Goal: Task Accomplishment & Management: Use online tool/utility

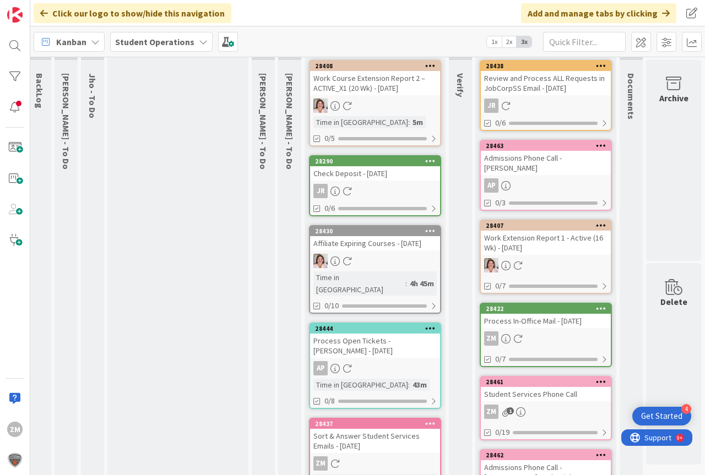
scroll to position [0, 41]
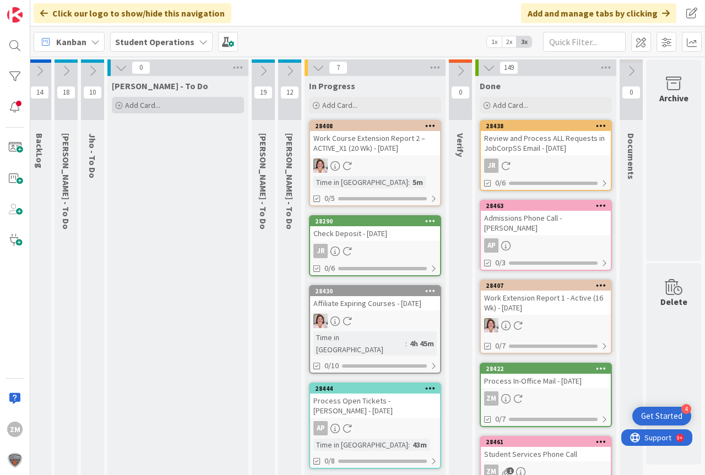
click at [129, 107] on span "Add Card..." at bounding box center [142, 105] width 35 height 10
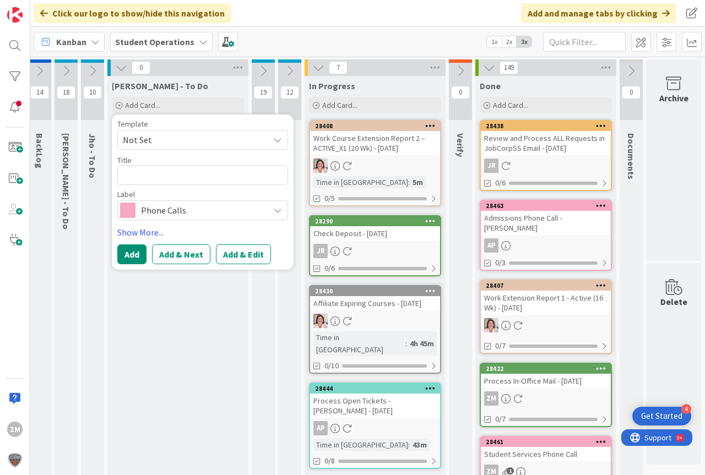
click at [273, 140] on icon at bounding box center [277, 139] width 9 height 9
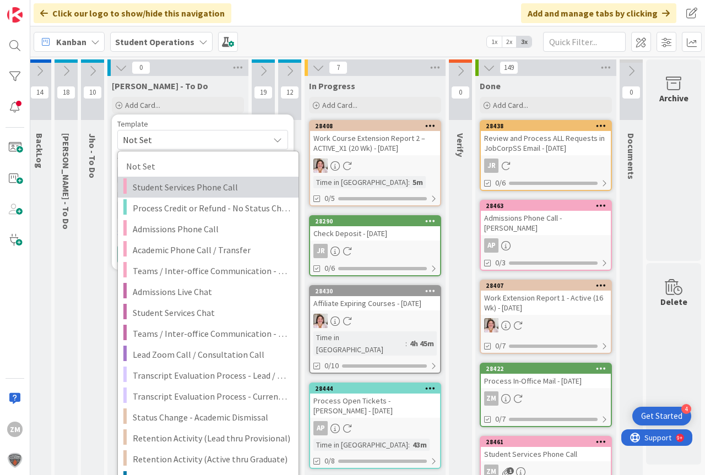
click at [180, 189] on span "Student Services Phone Call" at bounding box center [211, 187] width 157 height 14
type textarea "x"
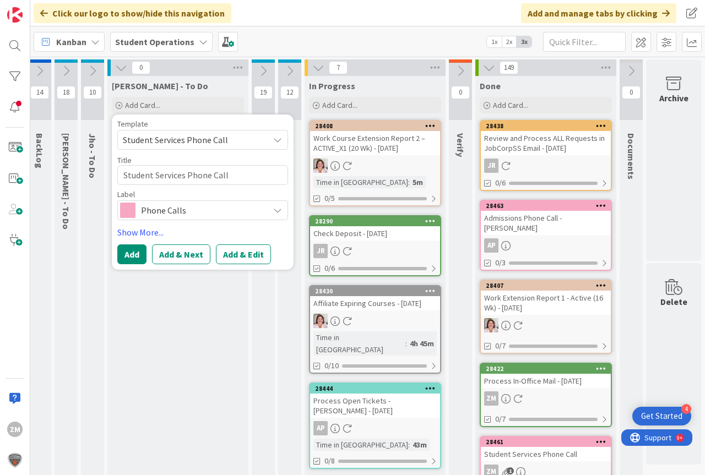
click at [238, 255] on button "Add & Edit" at bounding box center [243, 254] width 55 height 20
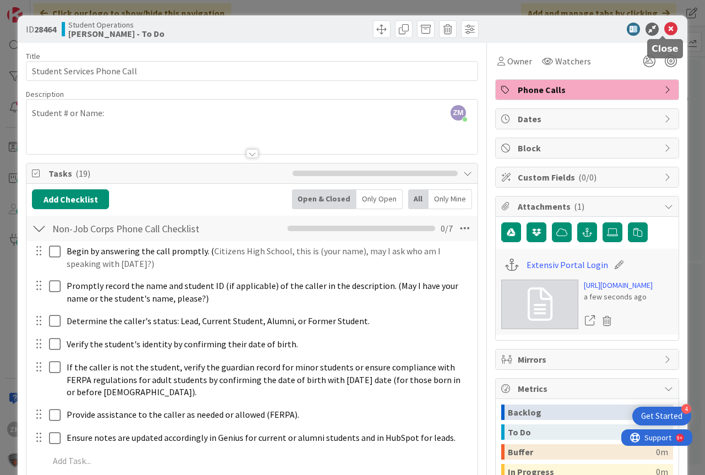
click at [664, 27] on icon at bounding box center [670, 29] width 13 height 13
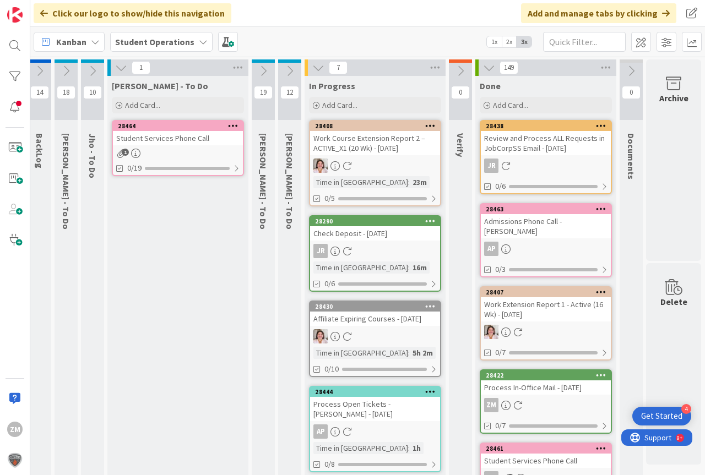
click at [228, 124] on icon at bounding box center [233, 126] width 10 height 8
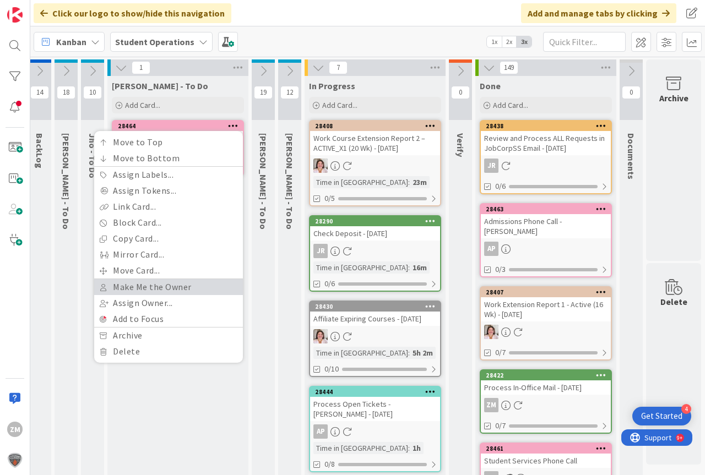
click at [149, 290] on link "Make Me the Owner" at bounding box center [168, 287] width 149 height 16
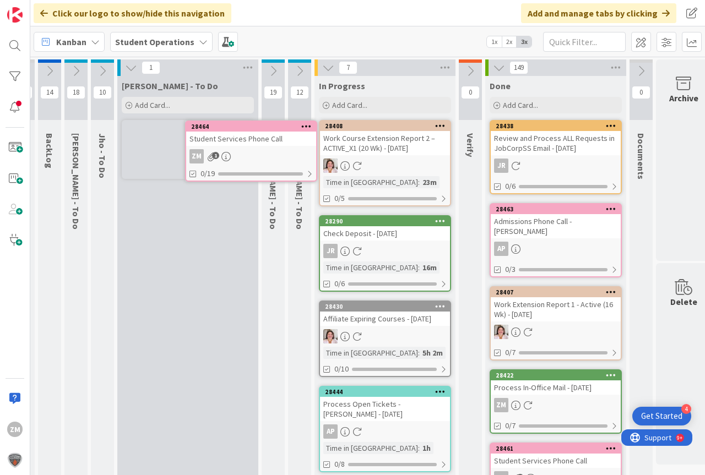
scroll to position [0, 19]
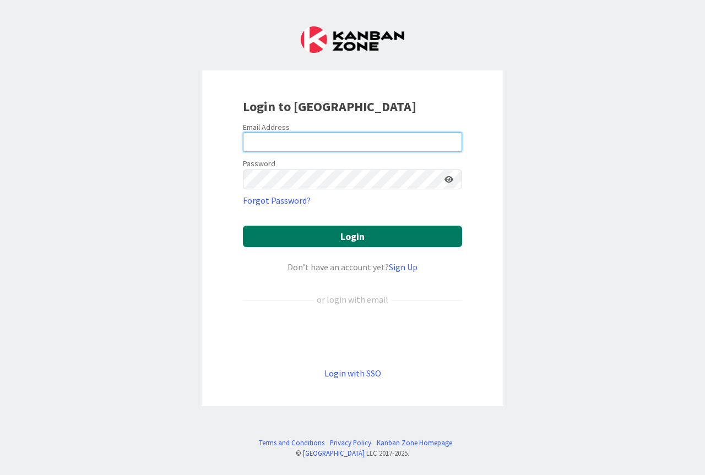
type input "[PERSON_NAME][EMAIL_ADDRESS][PERSON_NAME][DOMAIN_NAME]"
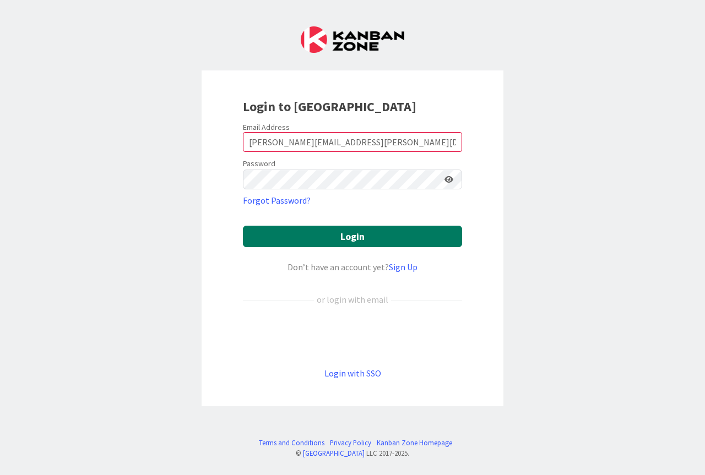
click at [351, 233] on button "Login" at bounding box center [352, 236] width 219 height 21
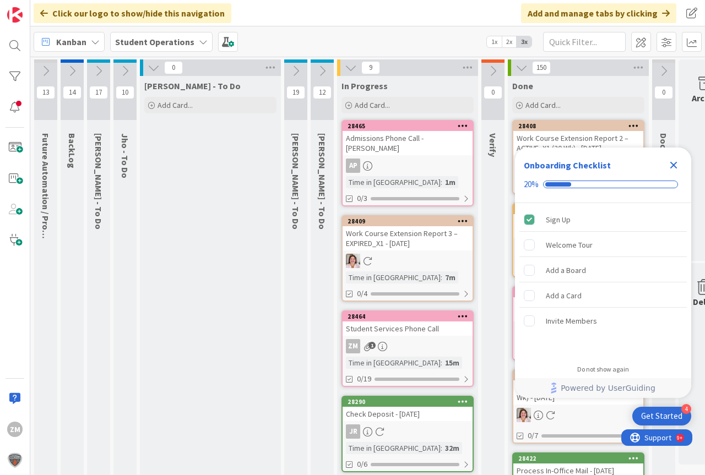
click at [671, 165] on icon "Close Checklist" at bounding box center [673, 165] width 13 height 13
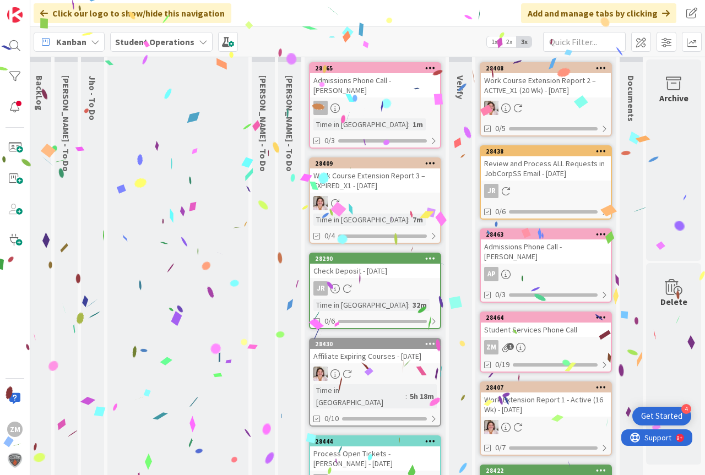
scroll to position [0, 41]
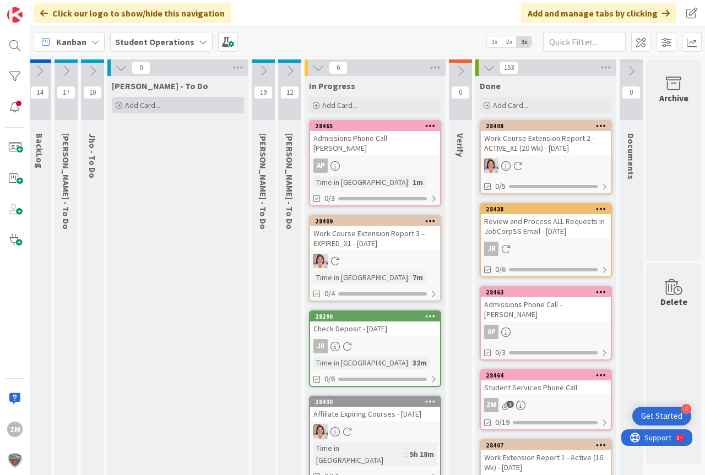
click at [125, 107] on span "Add Card..." at bounding box center [142, 105] width 35 height 10
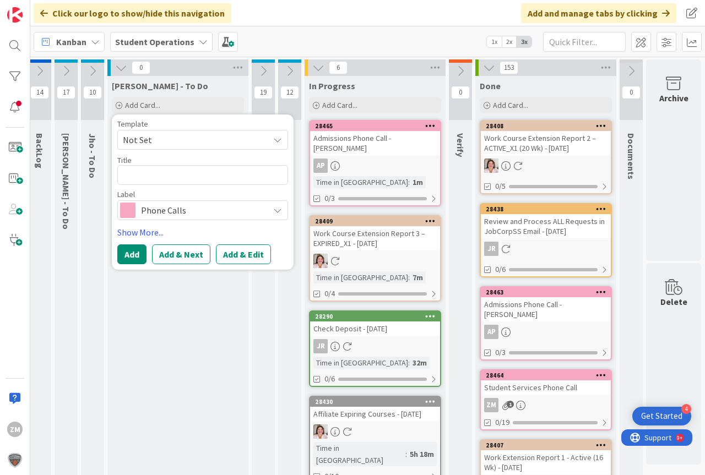
click at [273, 144] on icon at bounding box center [277, 139] width 9 height 9
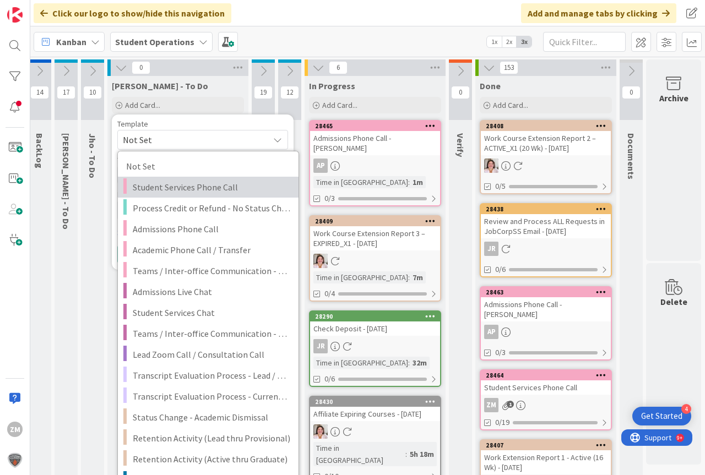
click at [189, 189] on span "Student Services Phone Call" at bounding box center [211, 187] width 157 height 14
type textarea "x"
type textarea "Student Services Phone Call"
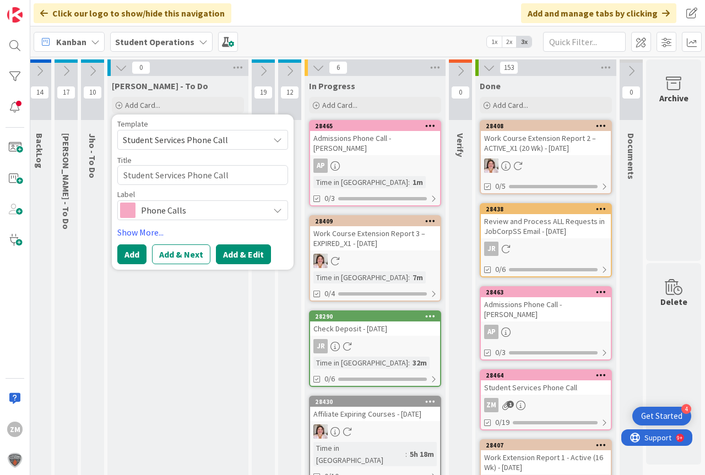
click at [238, 256] on button "Add & Edit" at bounding box center [243, 254] width 55 height 20
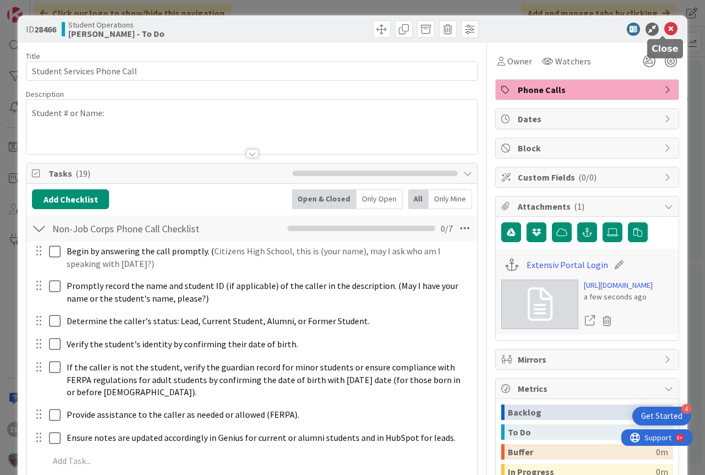
click at [665, 30] on icon at bounding box center [670, 29] width 13 height 13
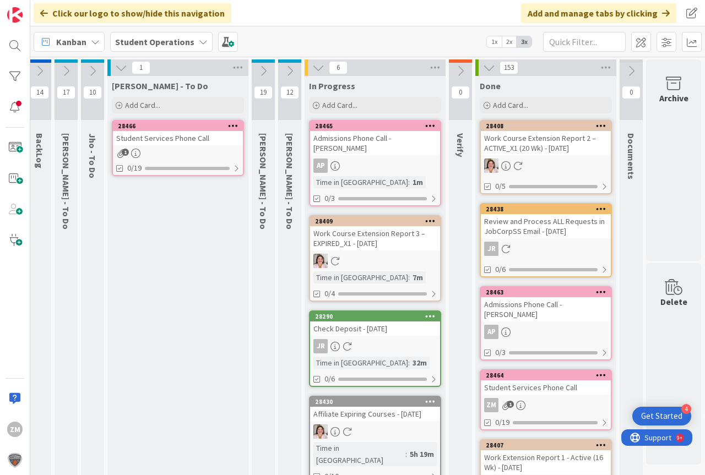
click at [228, 125] on icon at bounding box center [233, 126] width 10 height 8
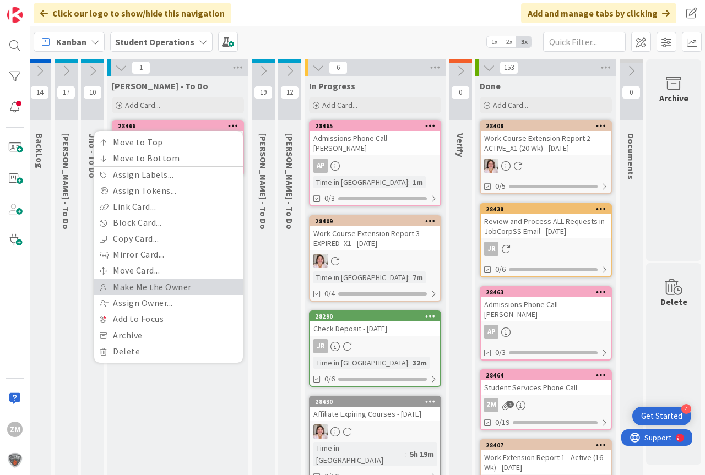
click at [135, 286] on link "Make Me the Owner" at bounding box center [168, 287] width 149 height 16
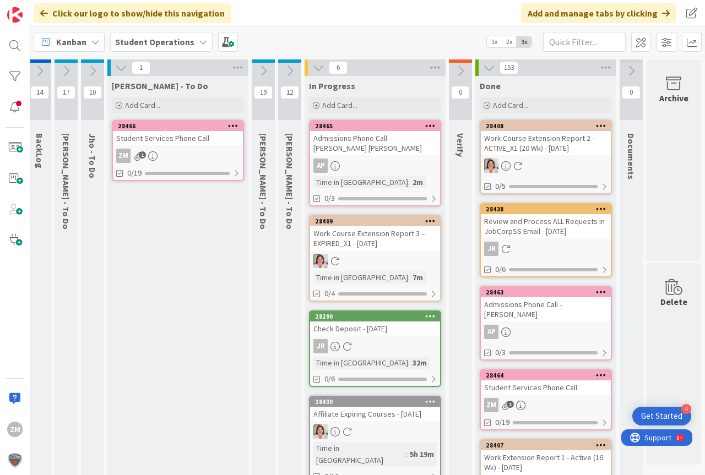
click at [169, 146] on link "28466 Move to Top Move to Bottom Assign Labels... Assign Tokens... Link Card...…" at bounding box center [178, 150] width 132 height 61
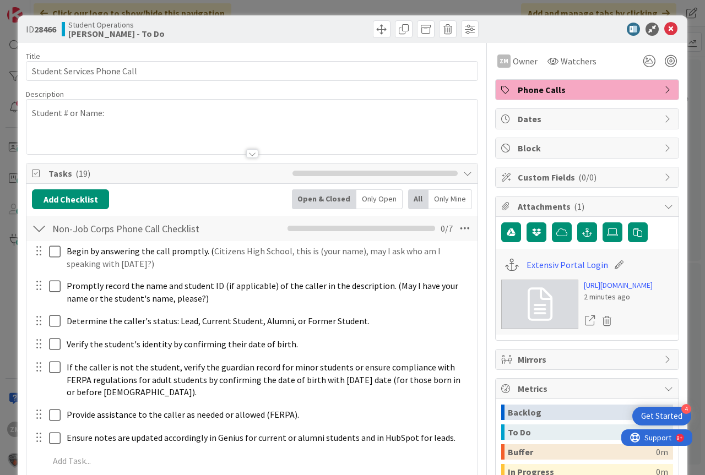
click at [133, 118] on p "Student # or Name:" at bounding box center [252, 113] width 440 height 13
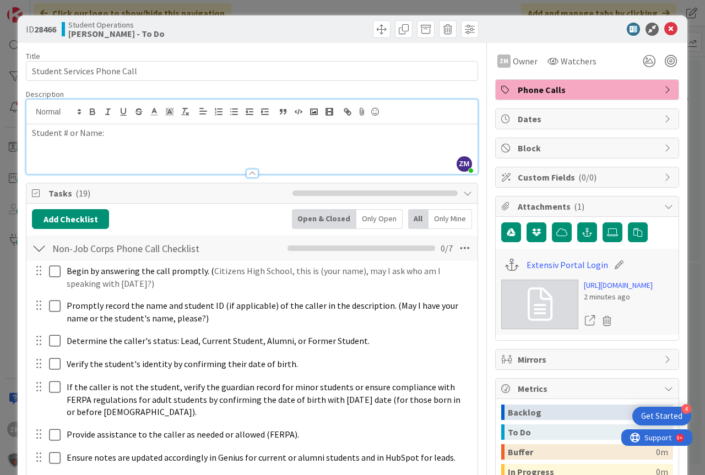
click at [131, 138] on p "Student # or Name:" at bounding box center [252, 133] width 440 height 13
click at [664, 34] on icon at bounding box center [670, 29] width 13 height 13
